Goal: Task Accomplishment & Management: Manage account settings

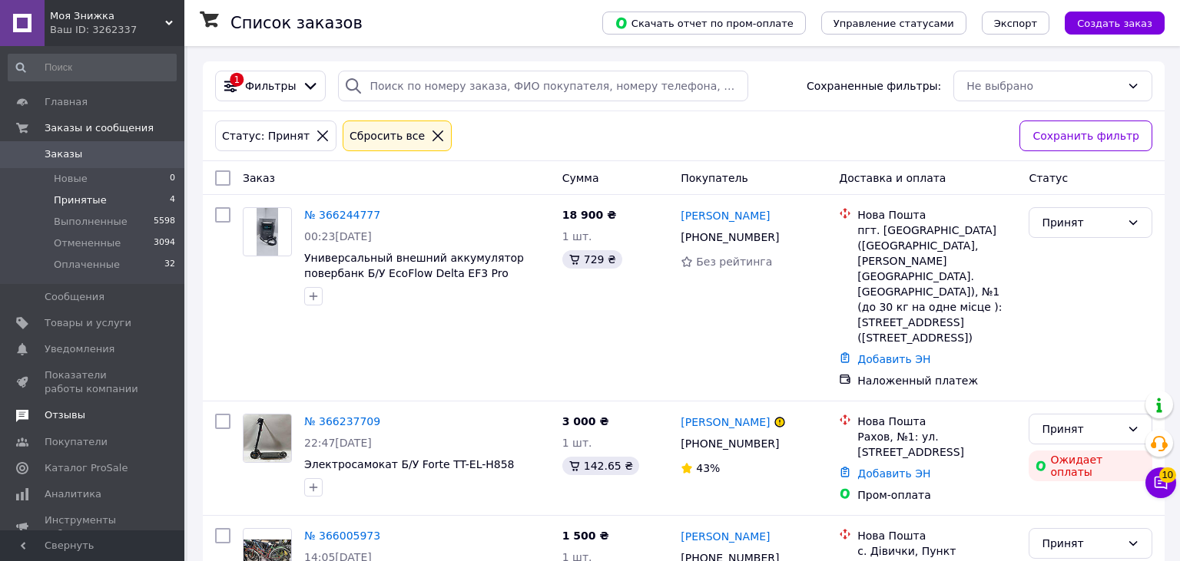
click at [78, 411] on span "Отзывы" at bounding box center [65, 416] width 41 height 14
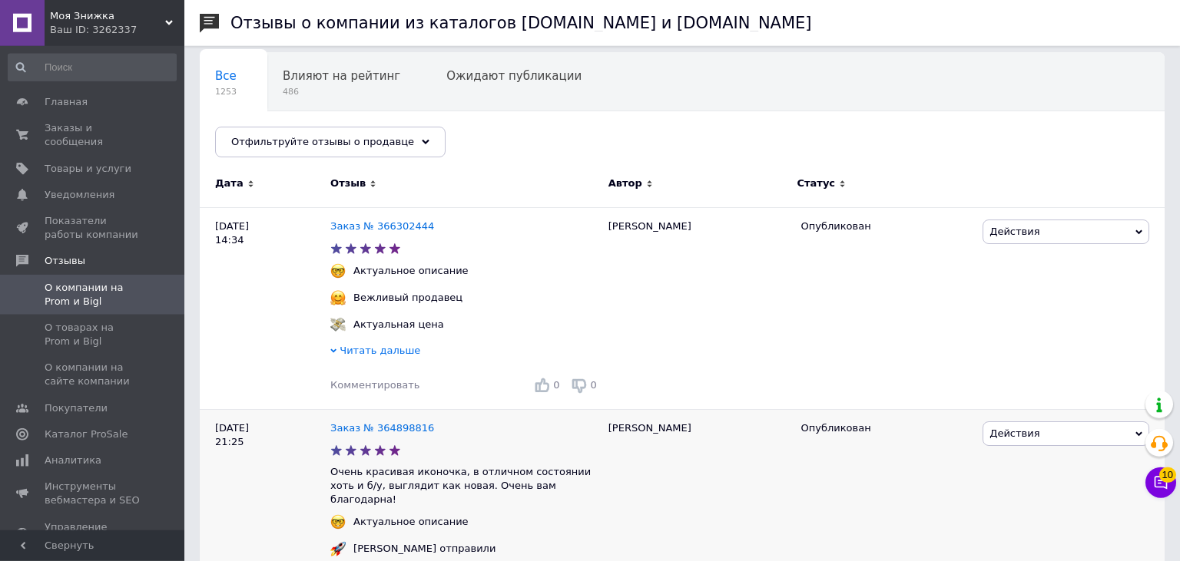
scroll to position [81, 0]
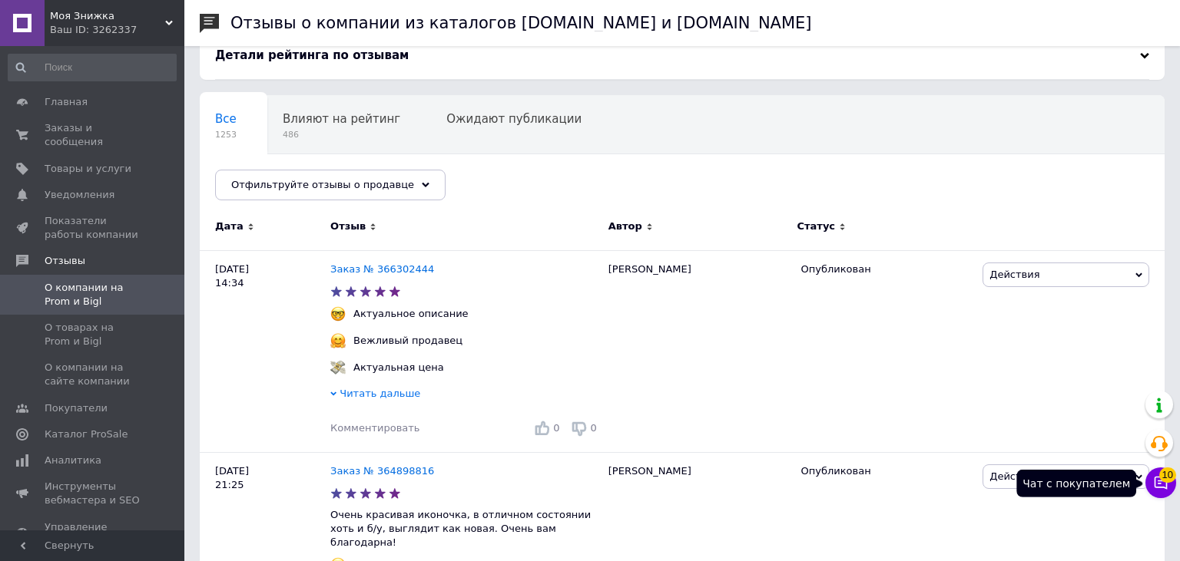
drag, startPoint x: 1158, startPoint y: 485, endPoint x: 699, endPoint y: 12, distance: 658.9
click at [1158, 485] on icon at bounding box center [1160, 482] width 15 height 15
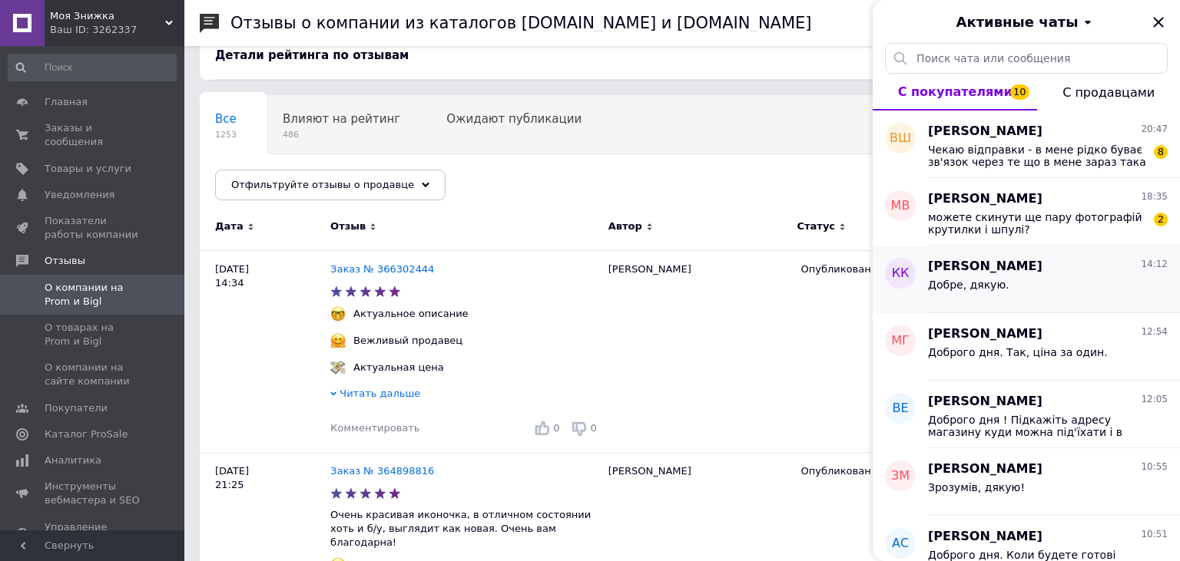
click at [1037, 290] on div "Добре, дякую." at bounding box center [1048, 288] width 240 height 25
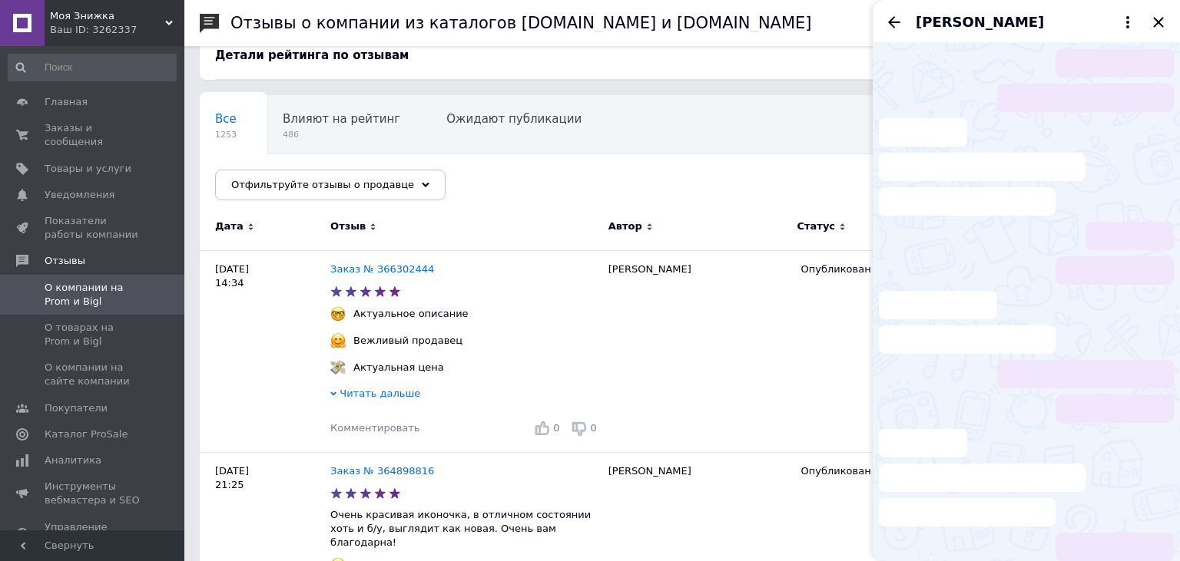
scroll to position [676, 0]
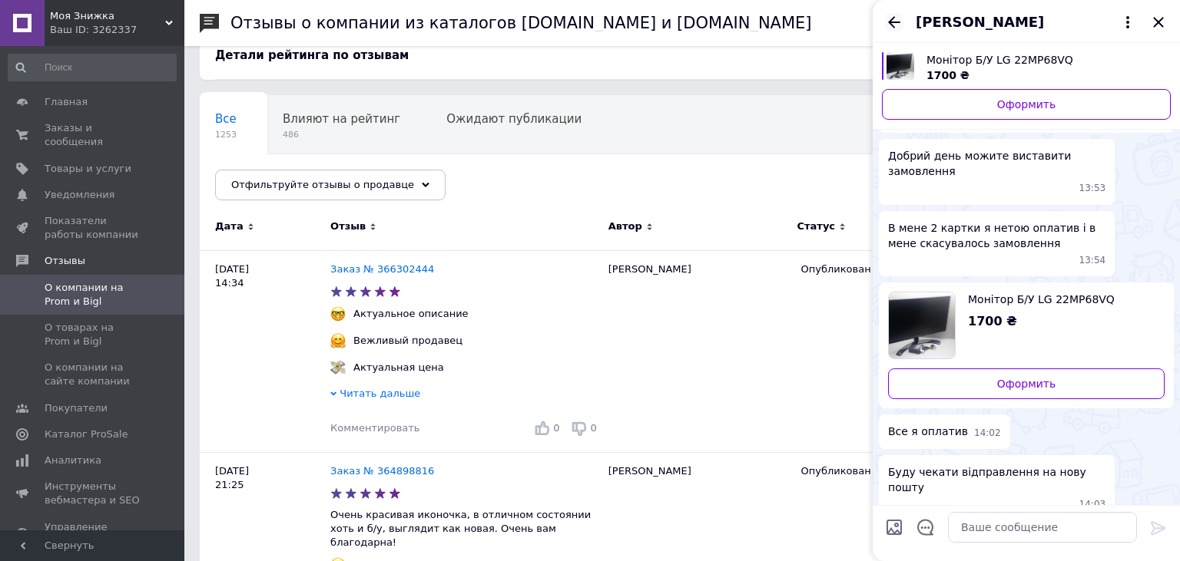
click at [891, 18] on icon "Назад" at bounding box center [894, 22] width 18 height 18
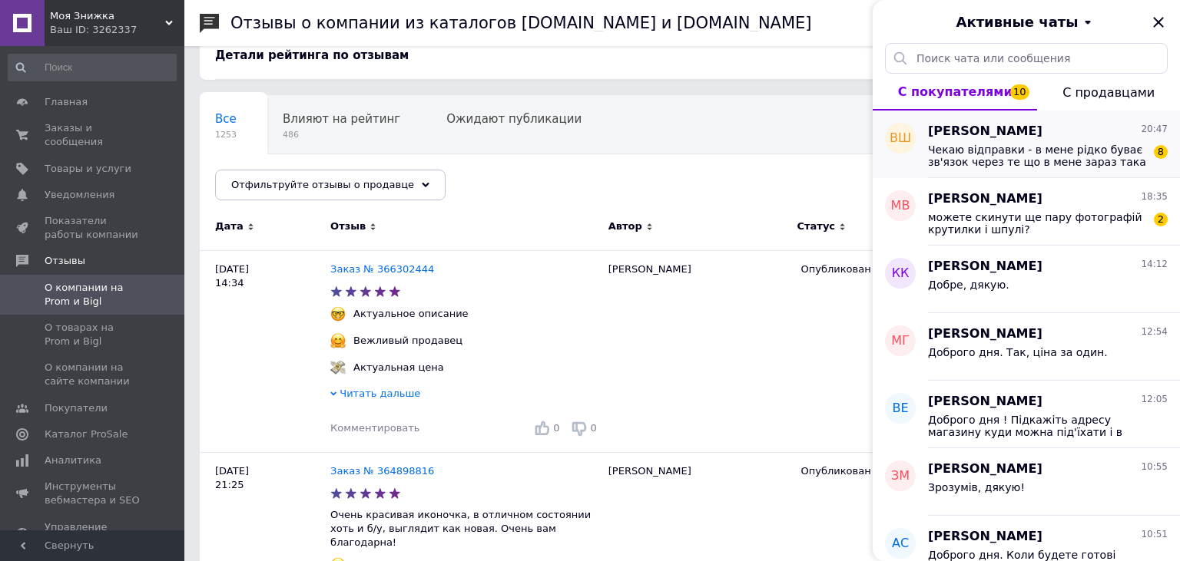
click at [1025, 160] on span "Чекаю відправки - в мене рідко буває зв'язок через те що в мене зараз така спец…" at bounding box center [1037, 156] width 218 height 25
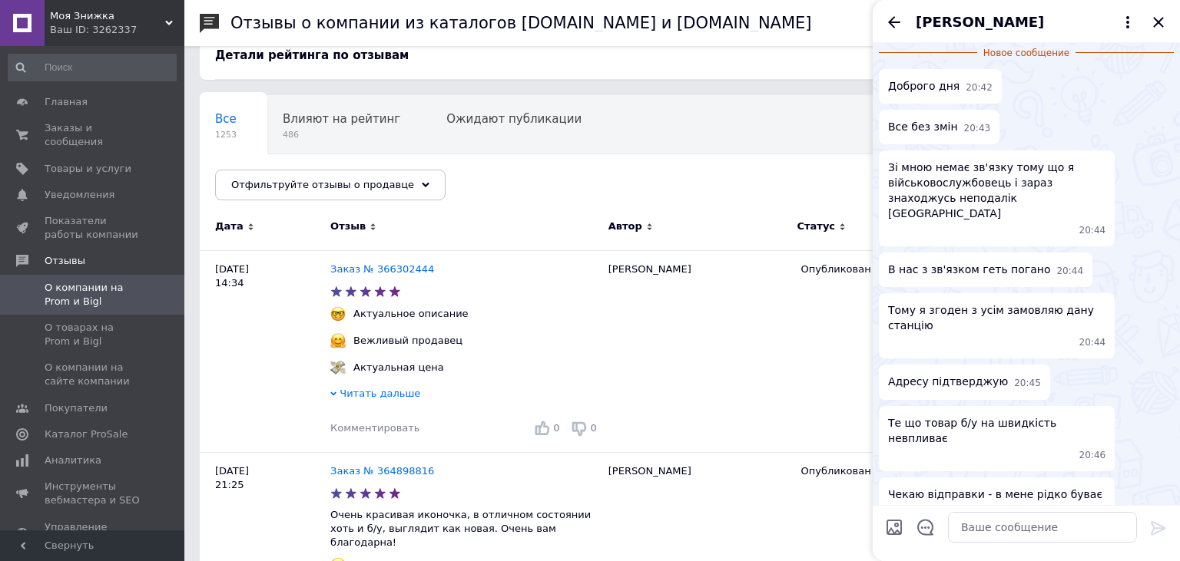
scroll to position [588, 0]
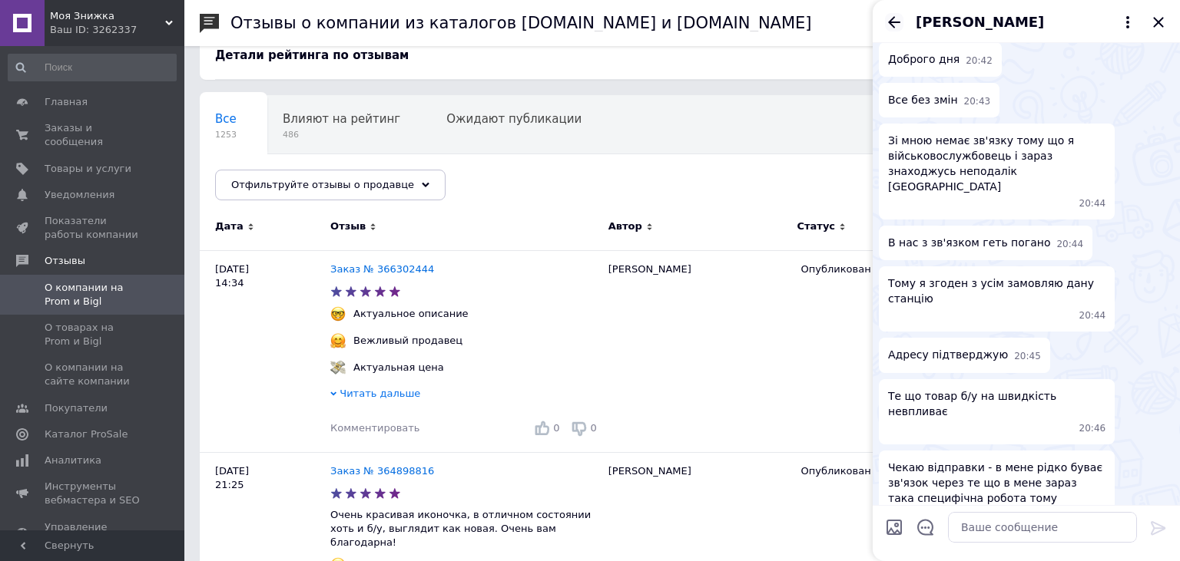
click at [889, 17] on icon "Назад" at bounding box center [894, 22] width 18 height 18
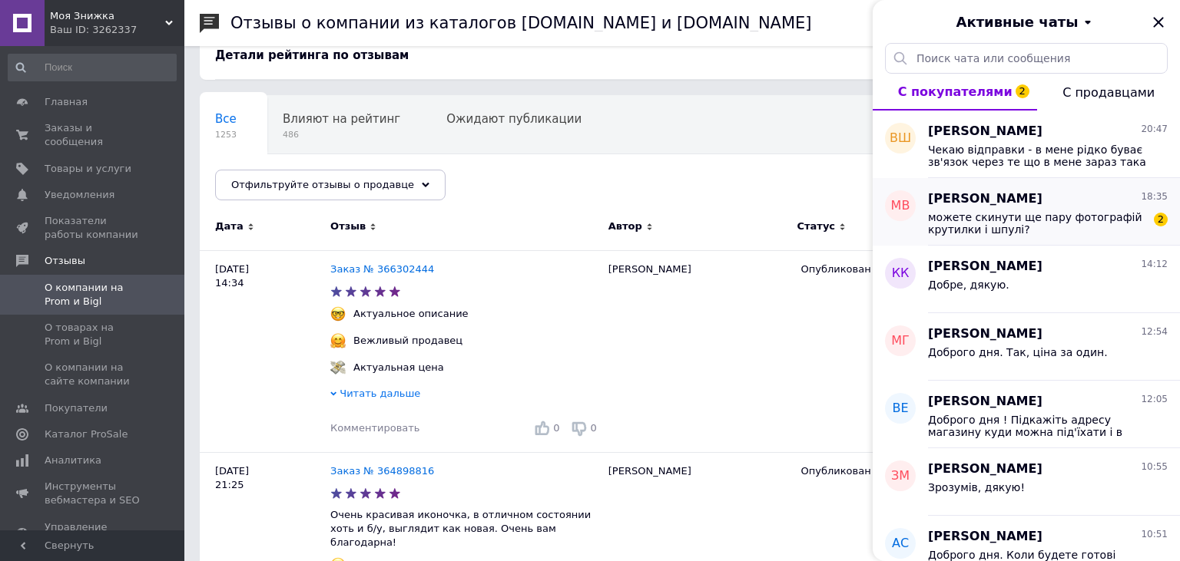
click at [1021, 234] on span "можете скинути ще пару фотографій крутилки і шпулі?" at bounding box center [1037, 223] width 218 height 25
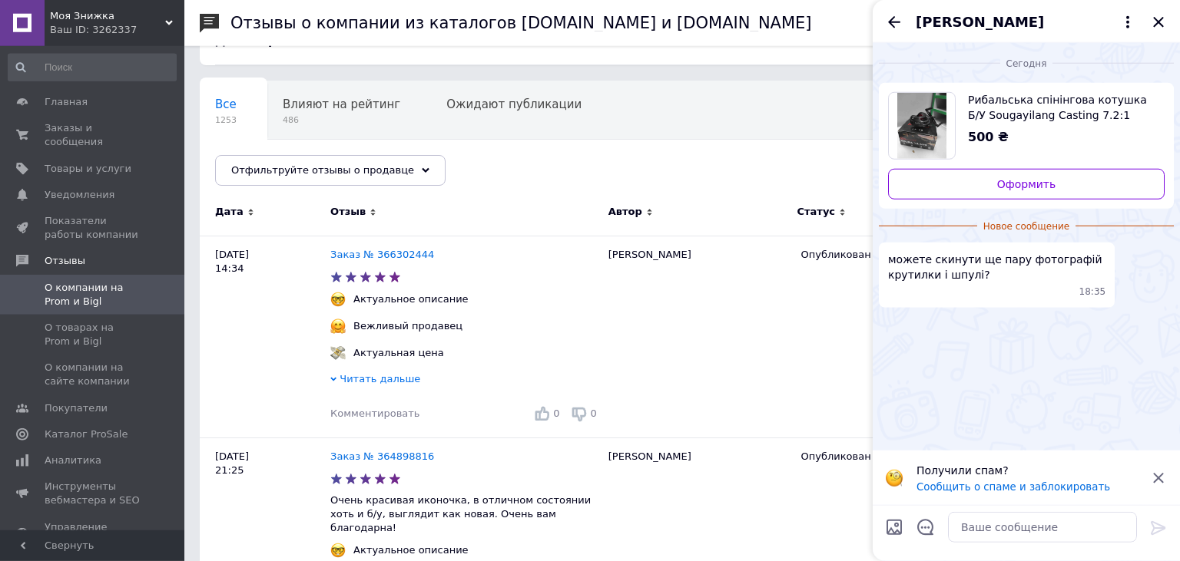
scroll to position [162, 0]
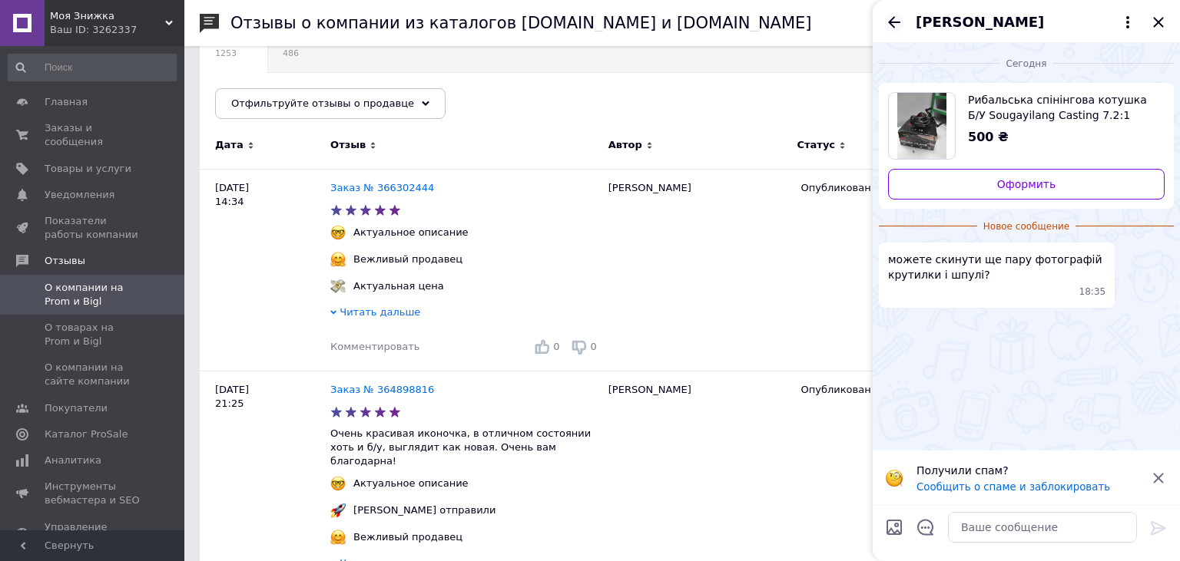
click at [898, 19] on icon "Назад" at bounding box center [894, 22] width 18 height 18
